Goal: Go to known website: Access a specific website the user already knows

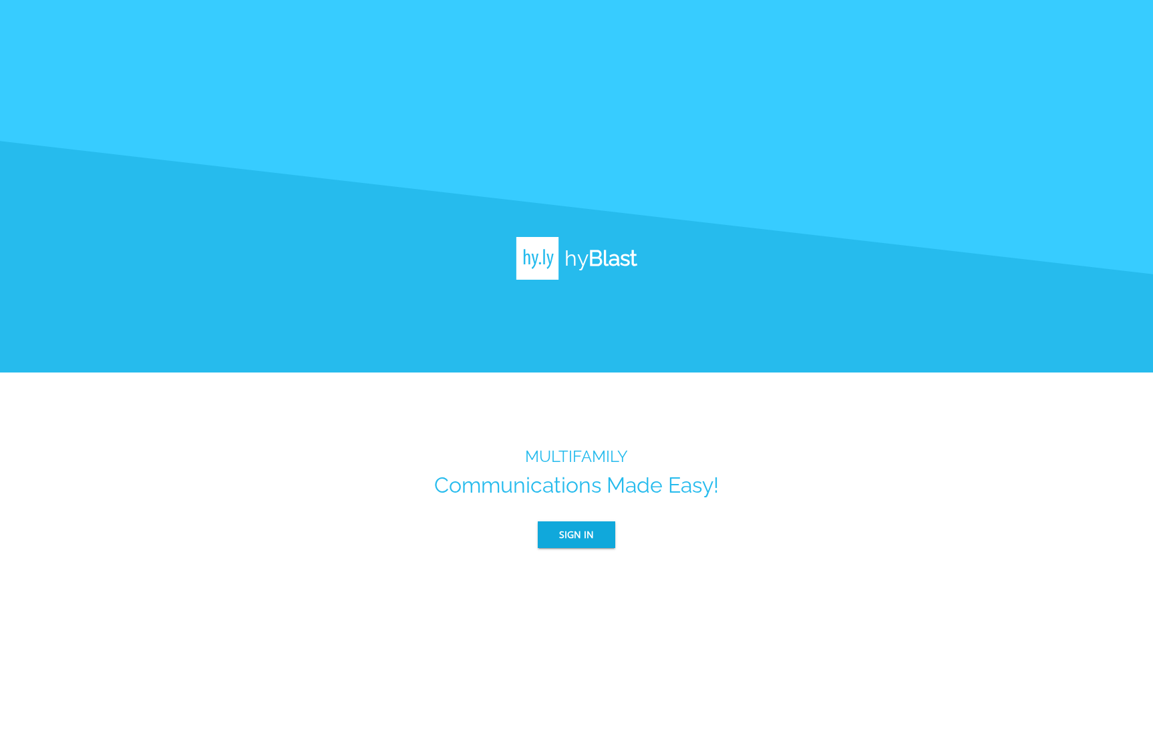
click at [580, 539] on span "Sign In" at bounding box center [576, 535] width 35 height 17
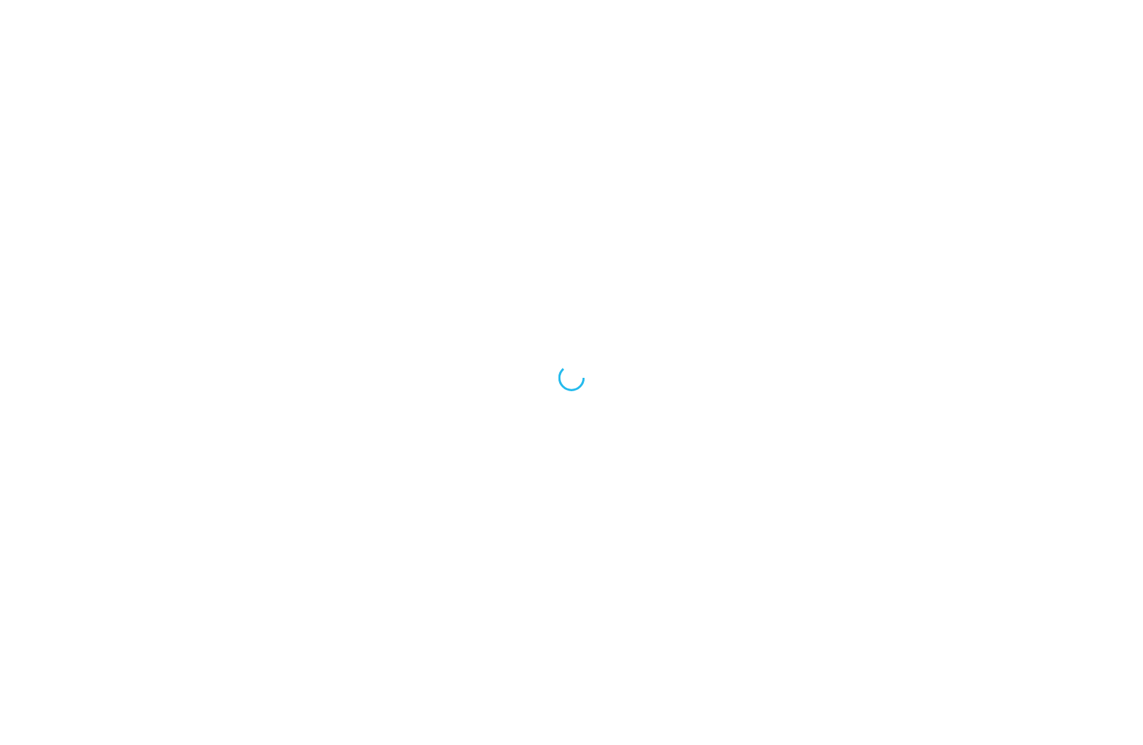
scroll to position [1, 0]
